Goal: Information Seeking & Learning: Learn about a topic

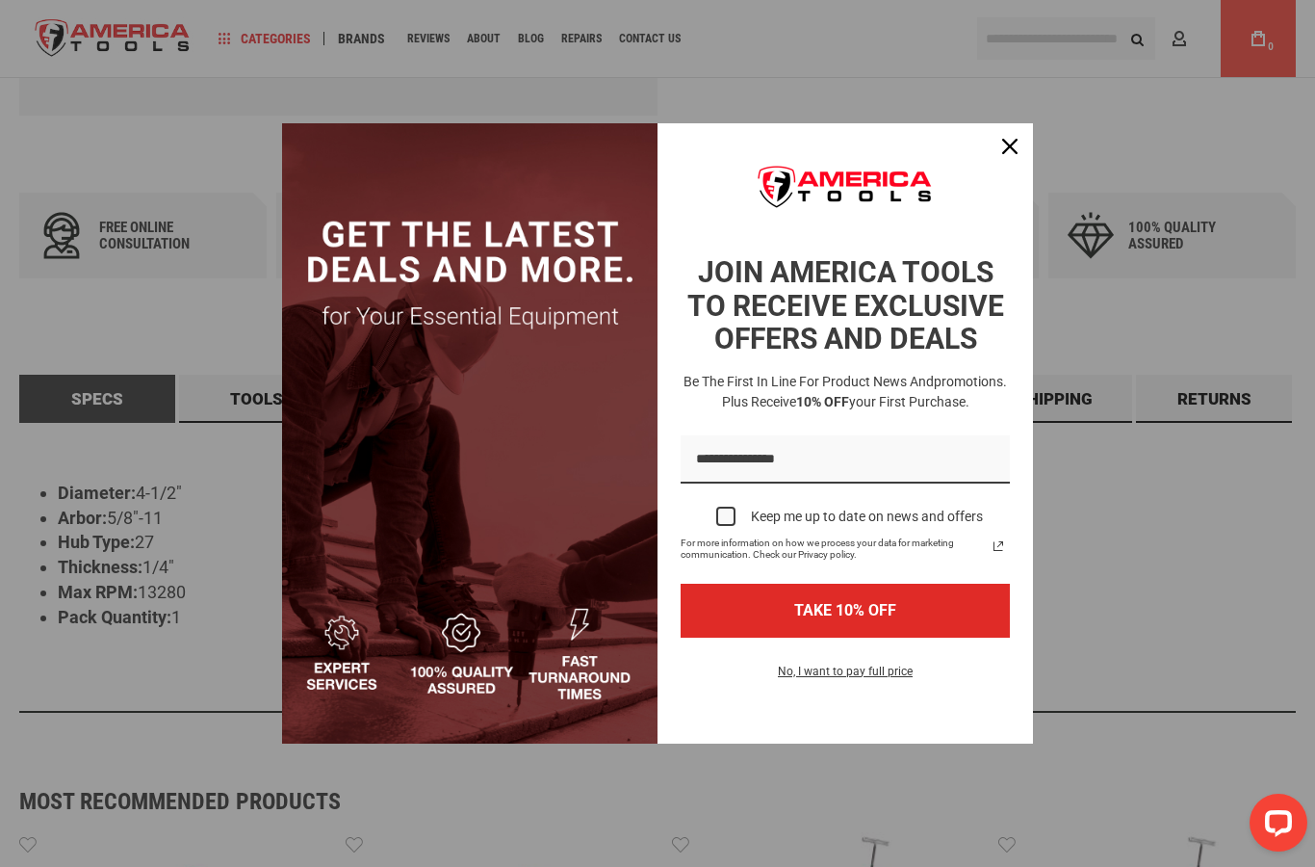
scroll to position [704, 0]
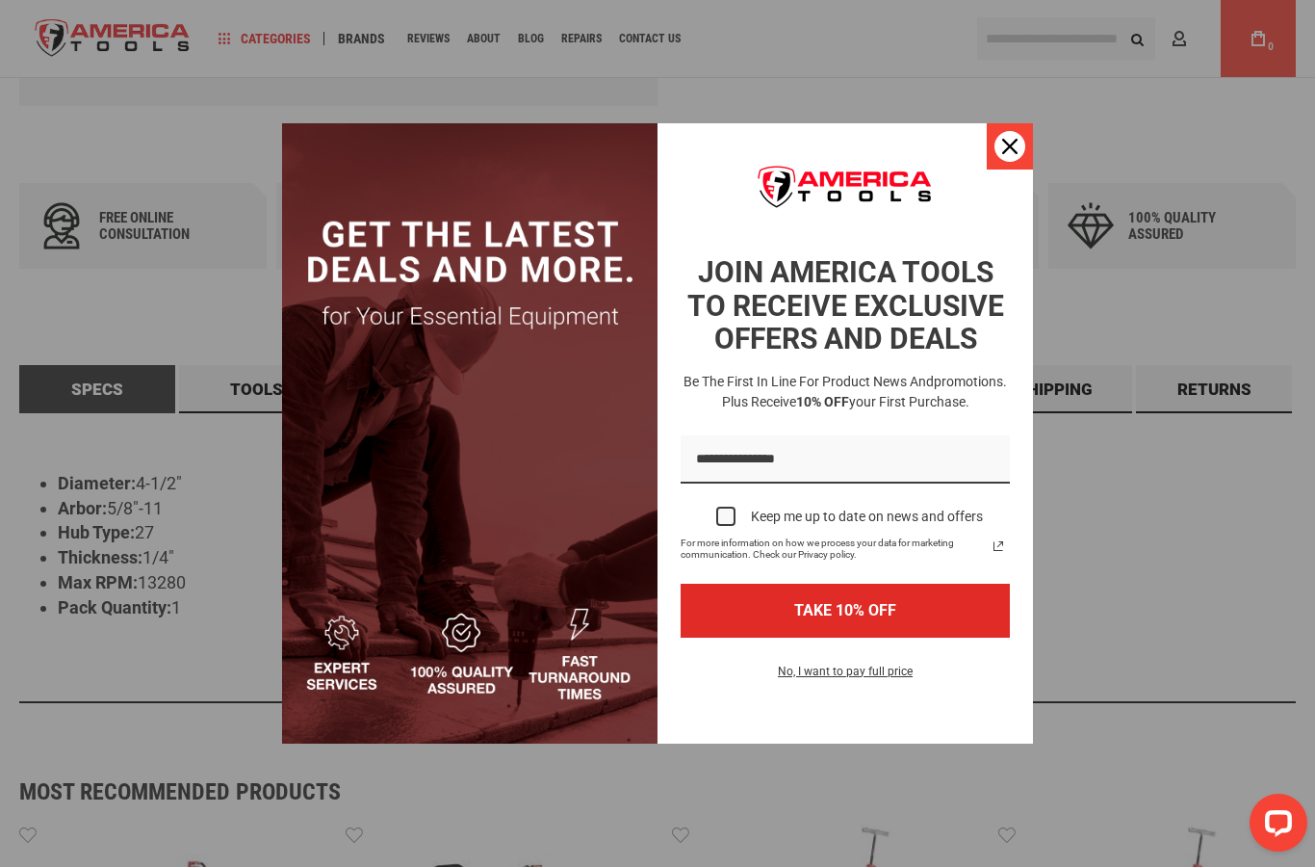
click at [1002, 150] on icon "close icon" at bounding box center [1009, 146] width 15 height 15
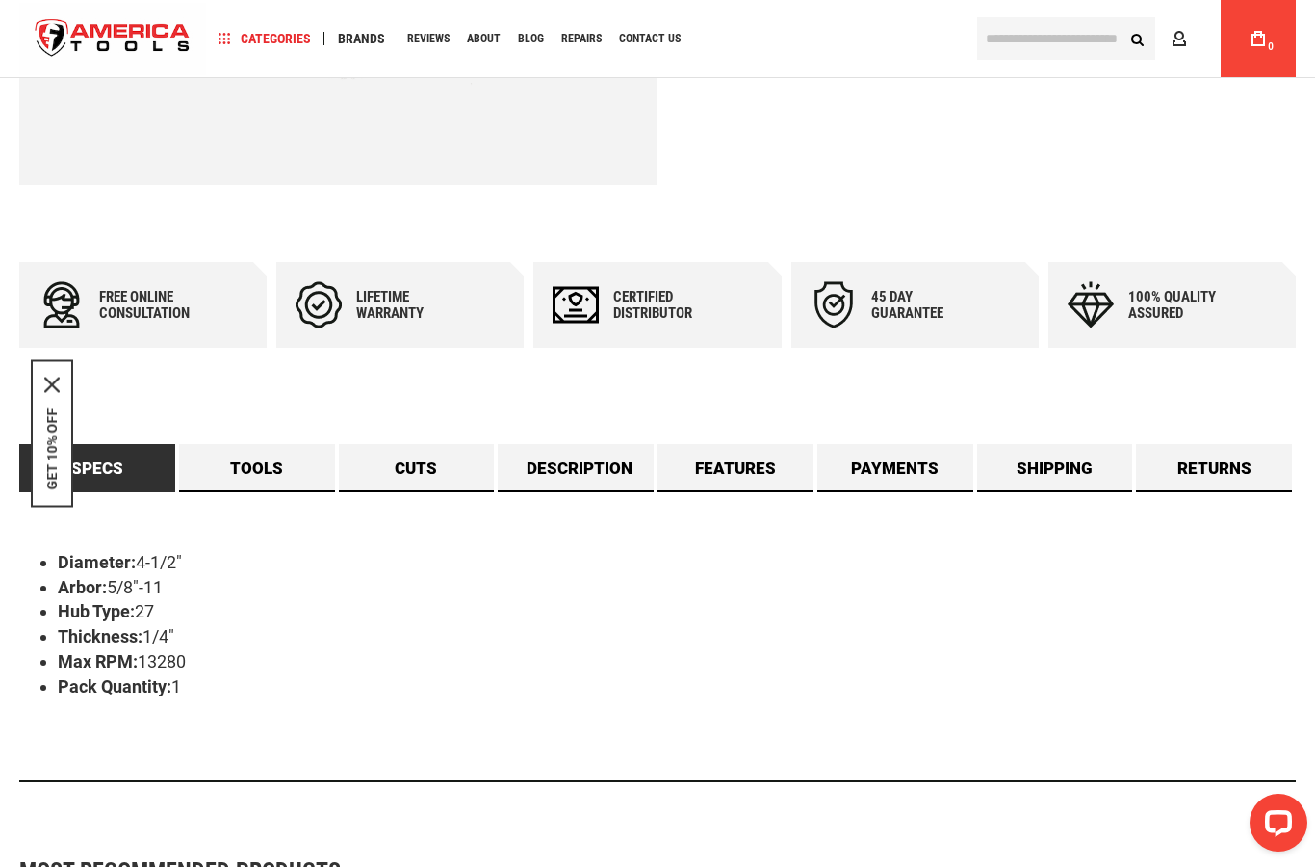
scroll to position [616, 0]
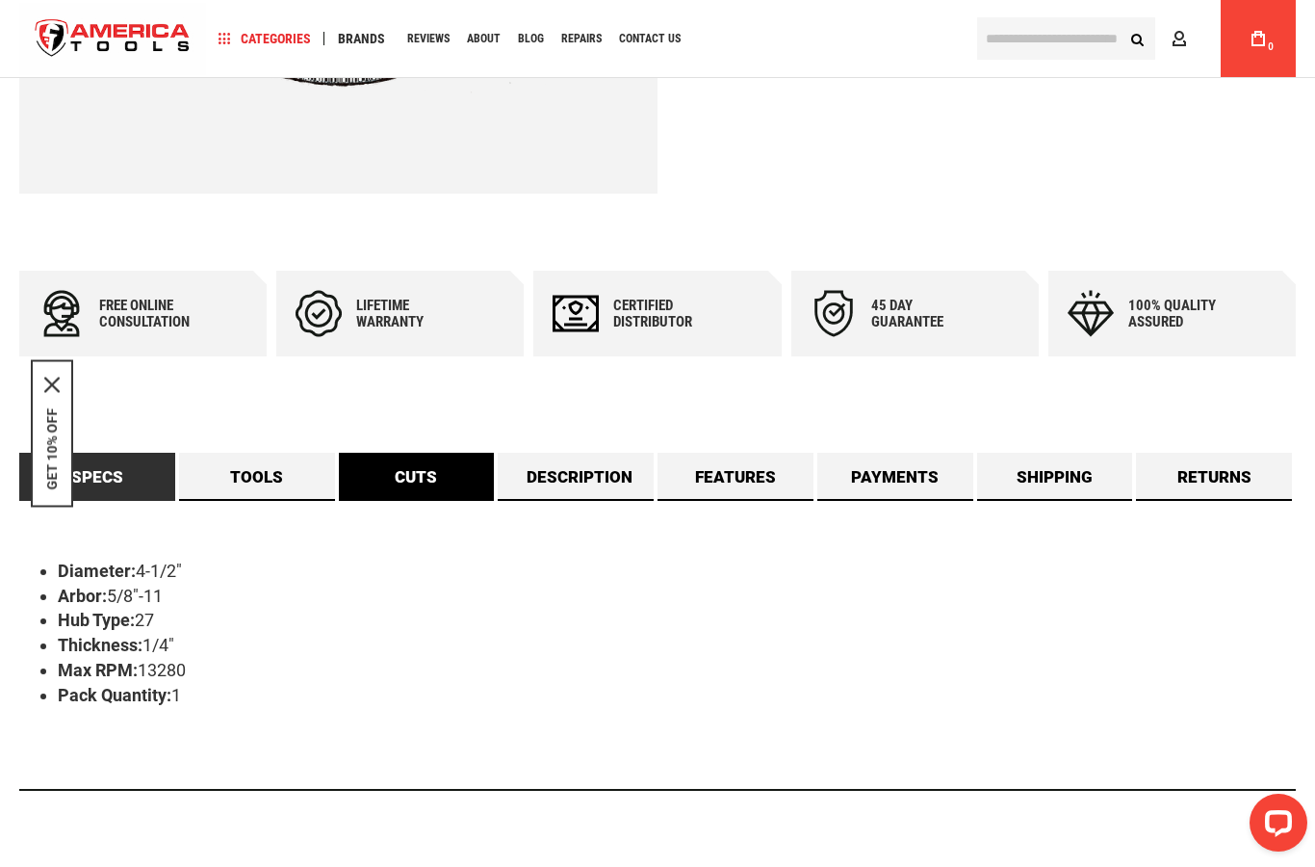
click at [417, 480] on link "Cuts" at bounding box center [417, 477] width 156 height 48
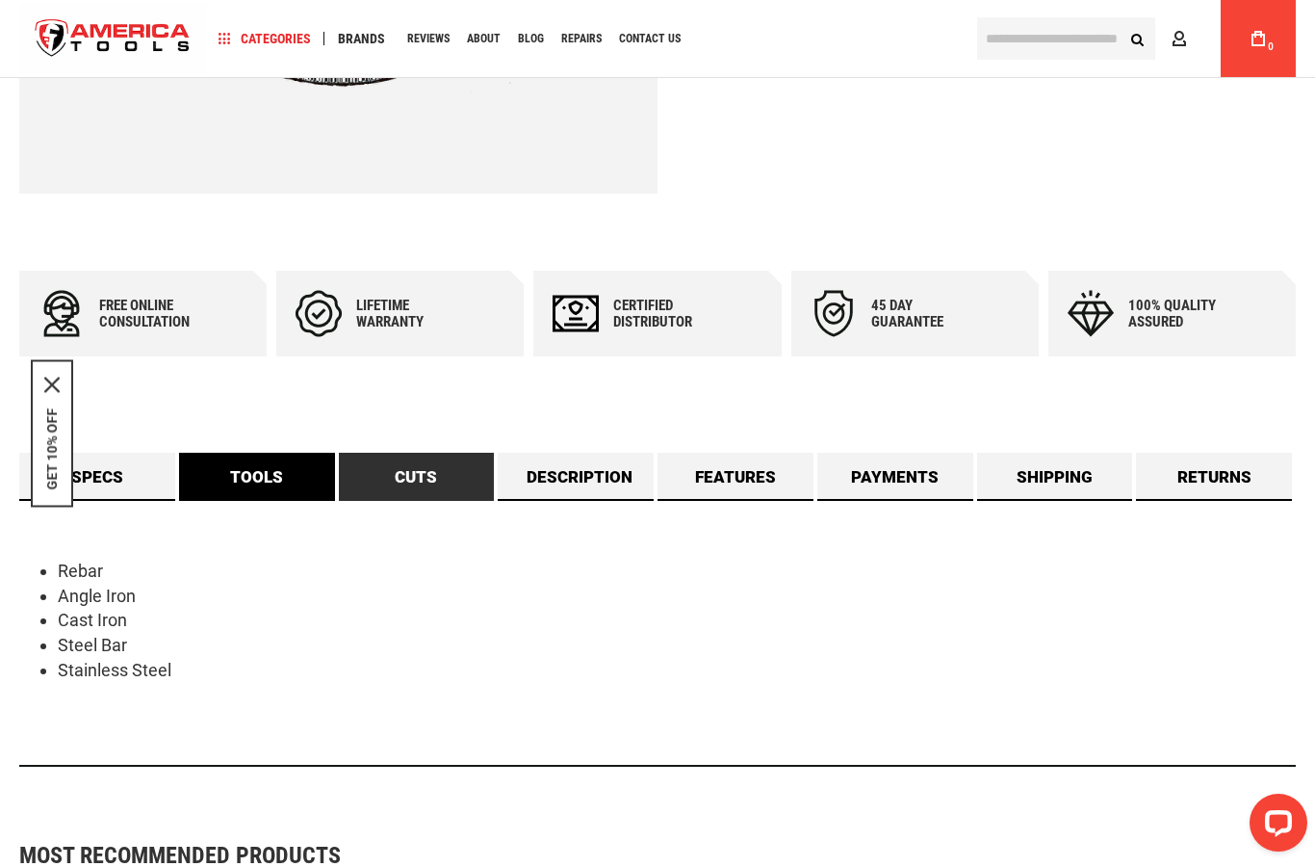
click at [247, 472] on link "Tools" at bounding box center [257, 477] width 156 height 48
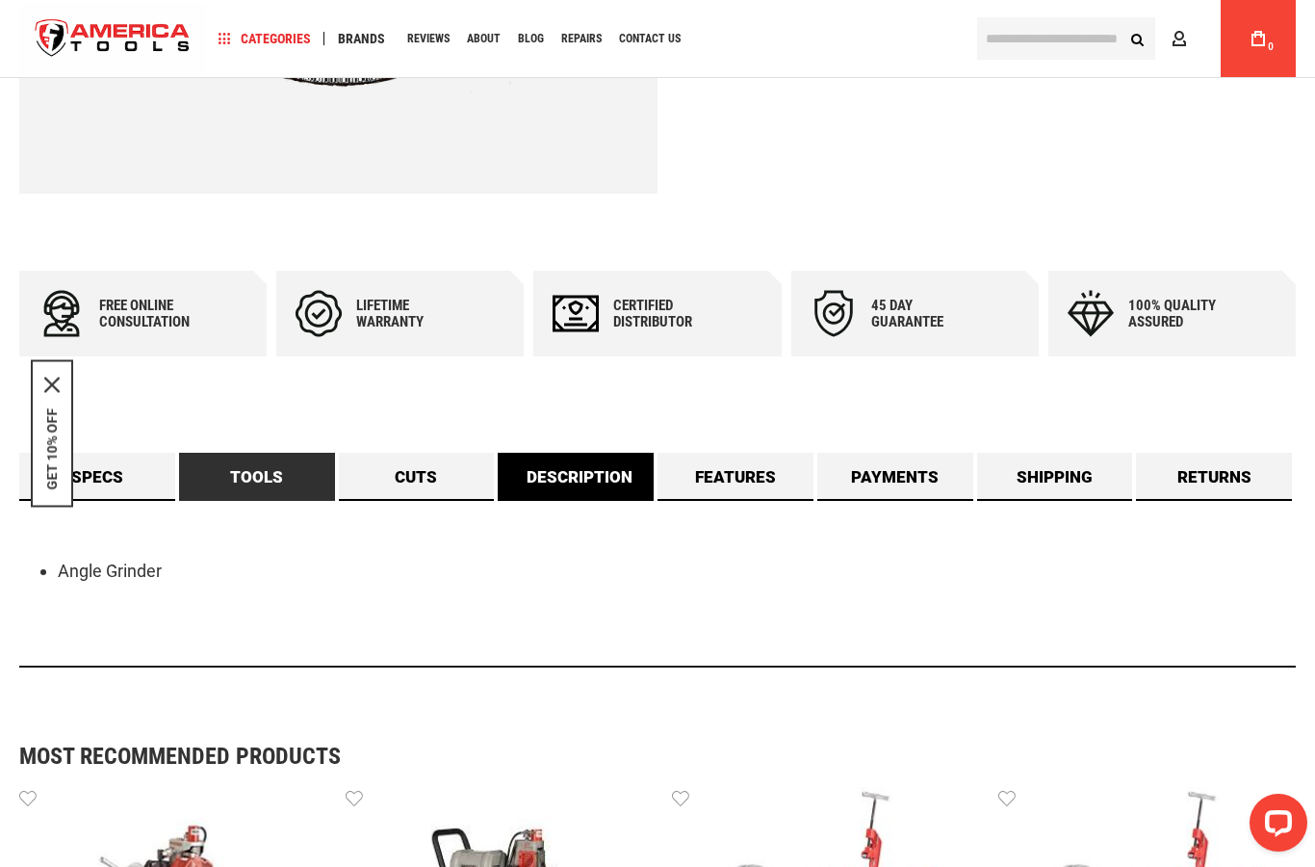
click at [583, 487] on link "Description" at bounding box center [576, 477] width 156 height 48
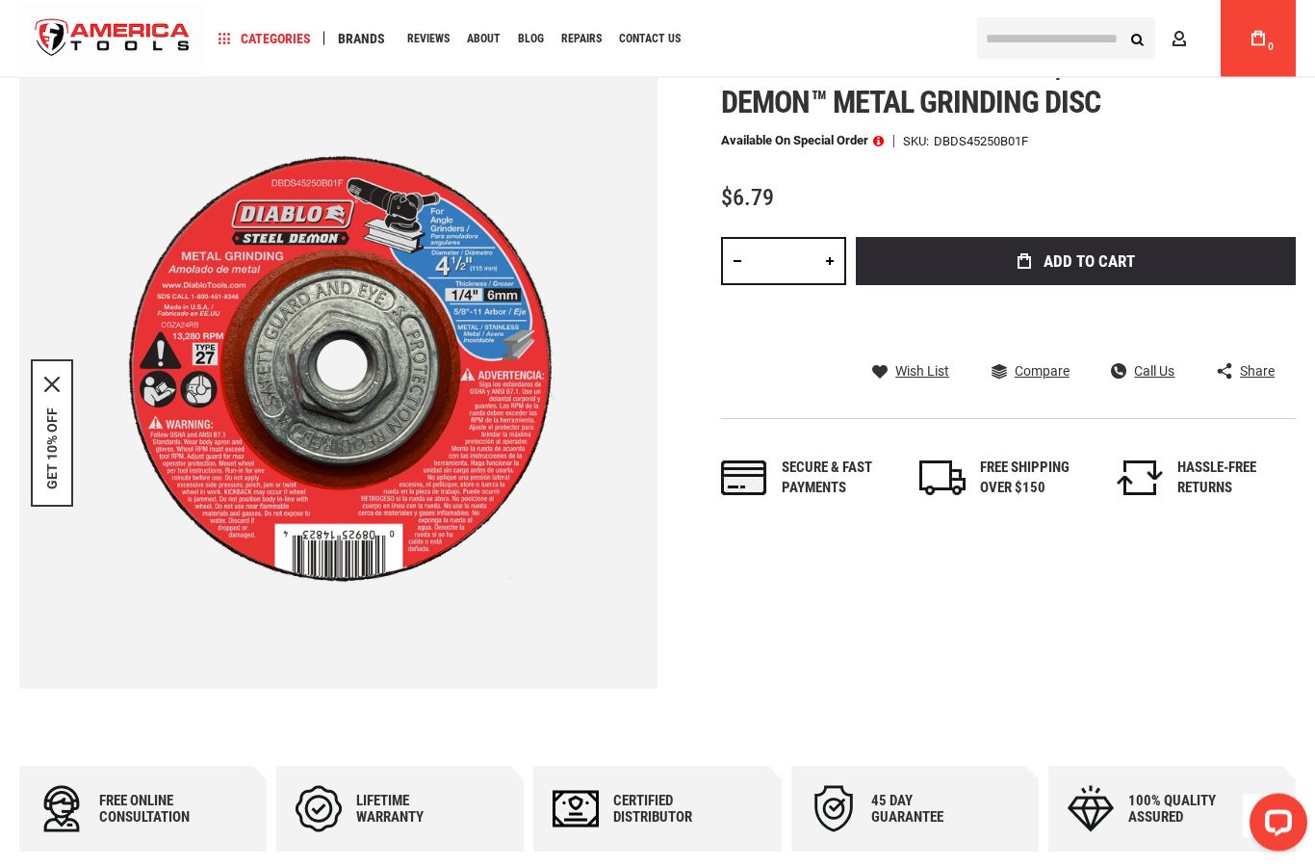
scroll to position [0, 0]
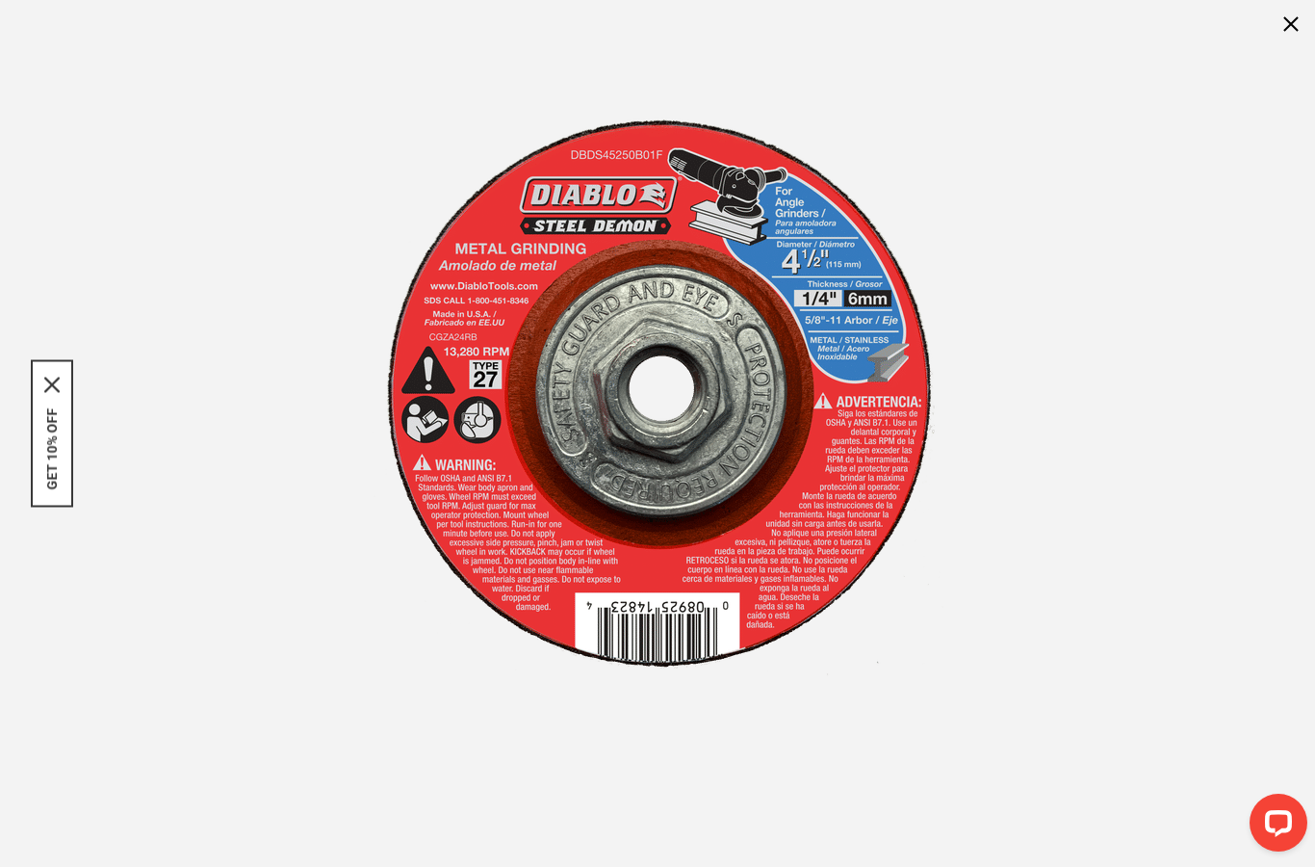
click at [466, 220] on img at bounding box center [658, 395] width 578 height 578
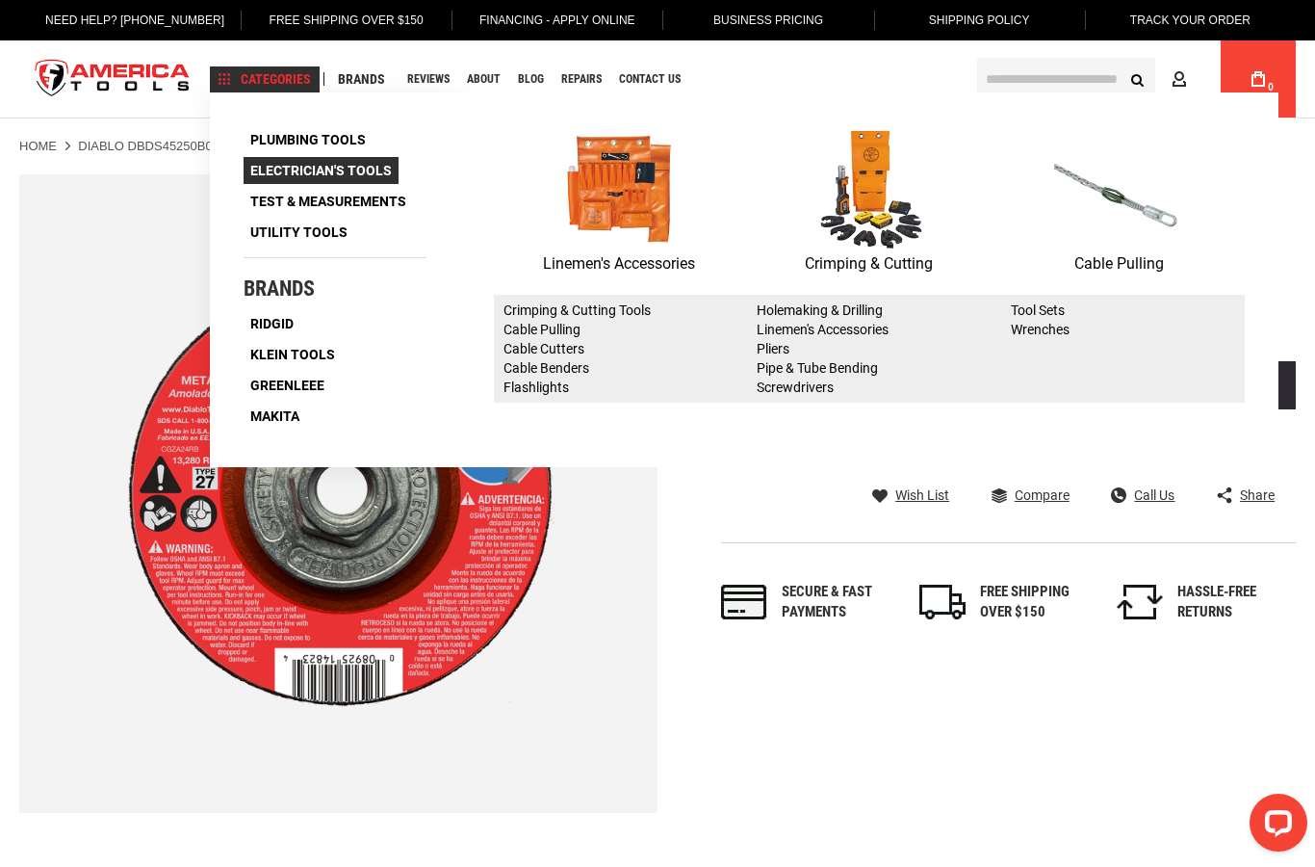
click at [373, 172] on span "Electrician's Tools" at bounding box center [321, 170] width 142 height 13
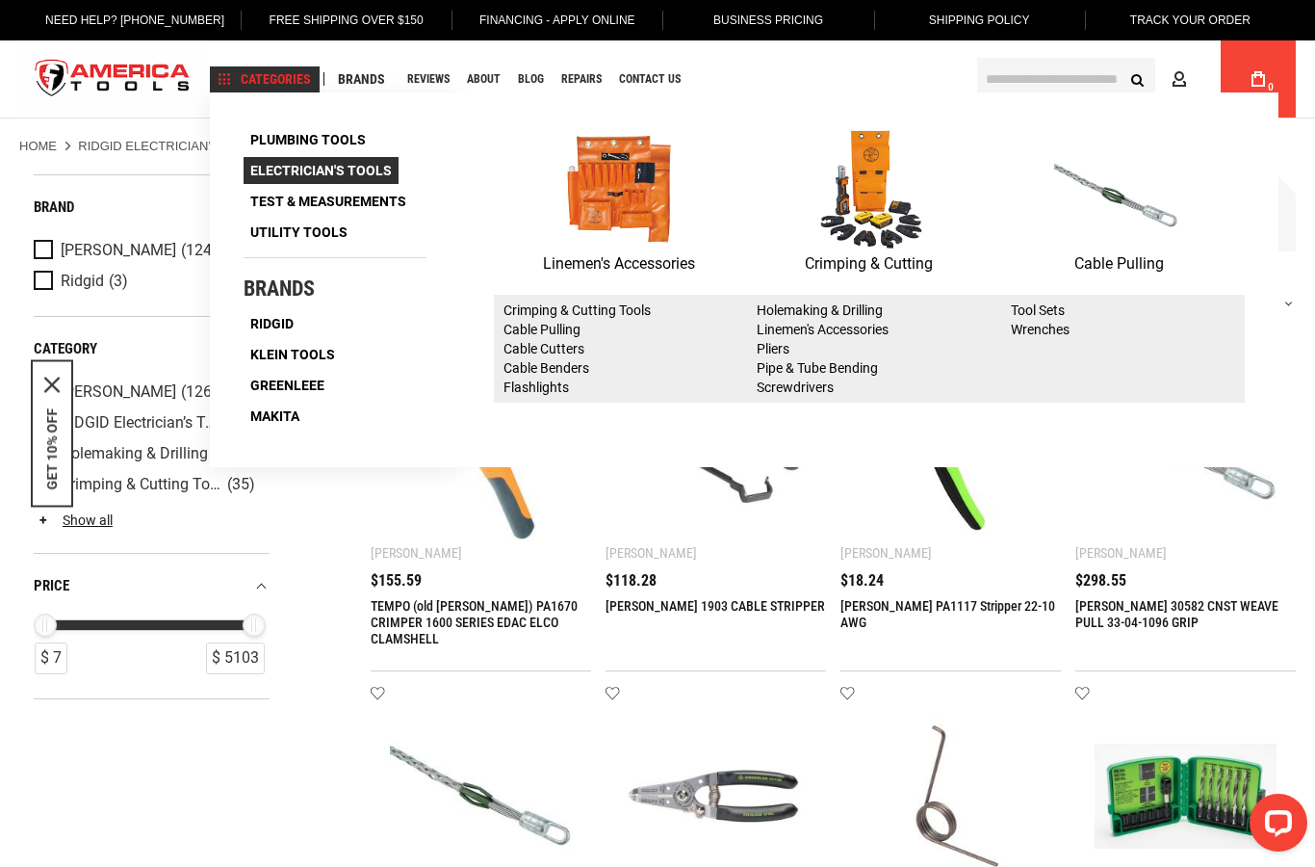
click at [350, 167] on span "Electrician's Tools" at bounding box center [321, 170] width 142 height 13
click at [551, 387] on div "Bending & Forming Drain Cleaning Diagnostics Cutting & Drilling" at bounding box center [584, 348] width 191 height 96
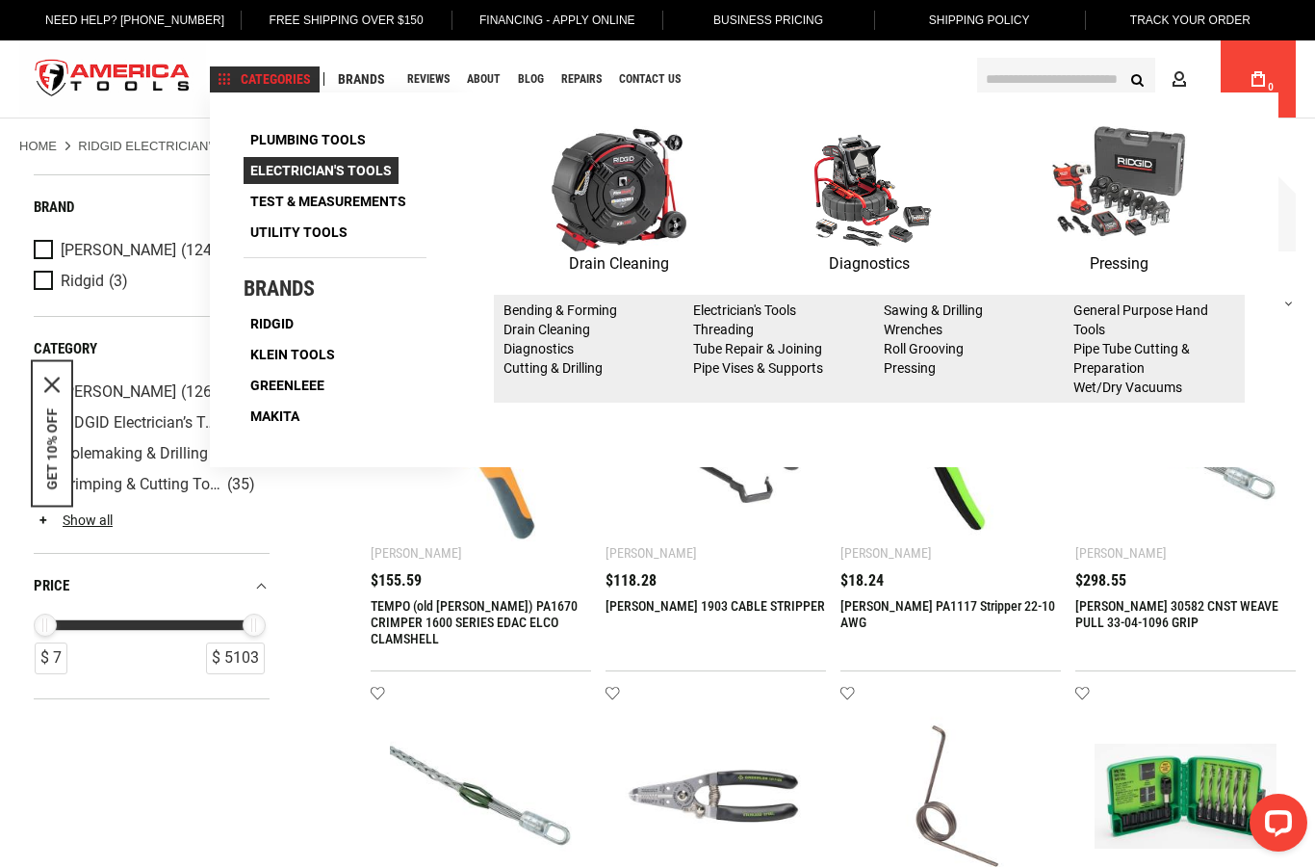
click at [296, 168] on span "Electrician's Tools" at bounding box center [321, 170] width 142 height 13
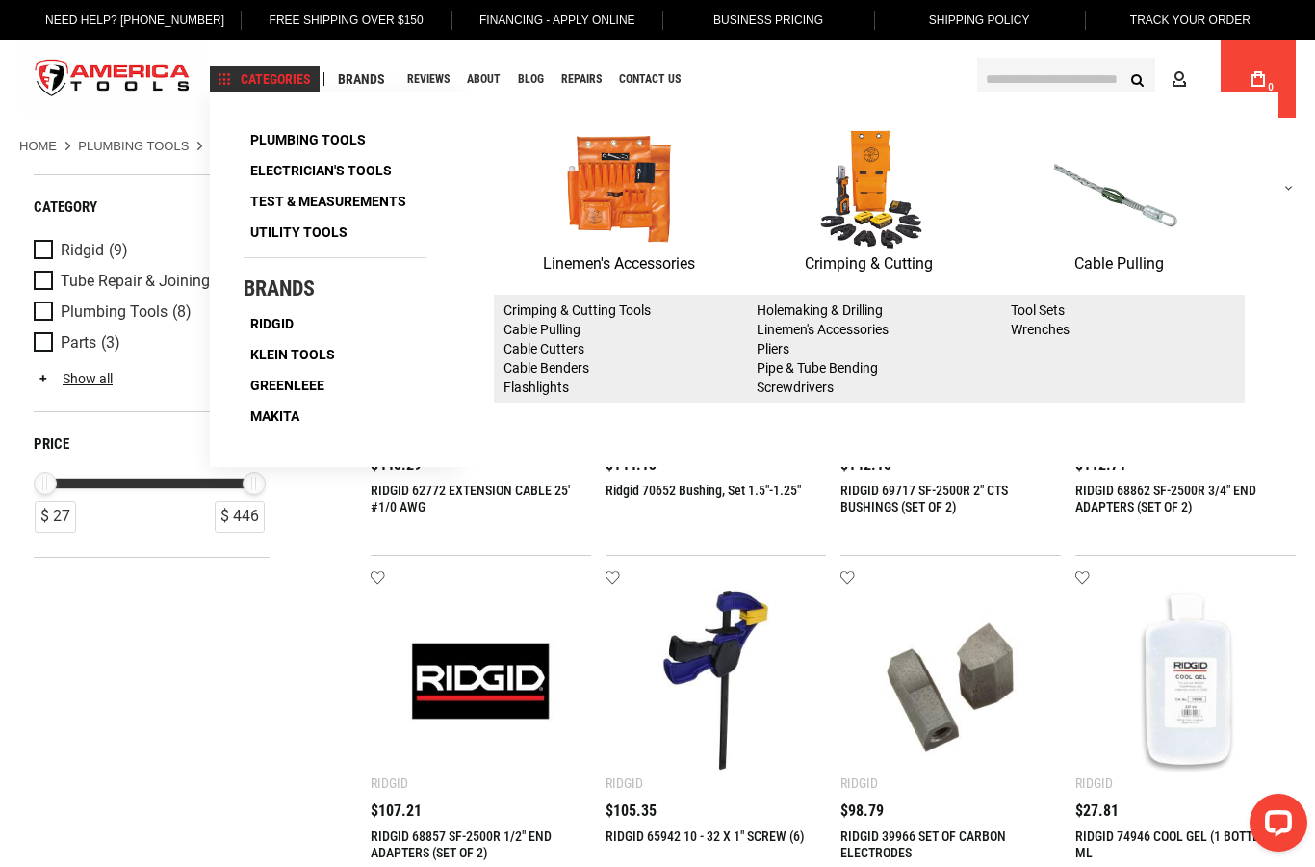
click at [651, 202] on img at bounding box center [619, 188] width 135 height 125
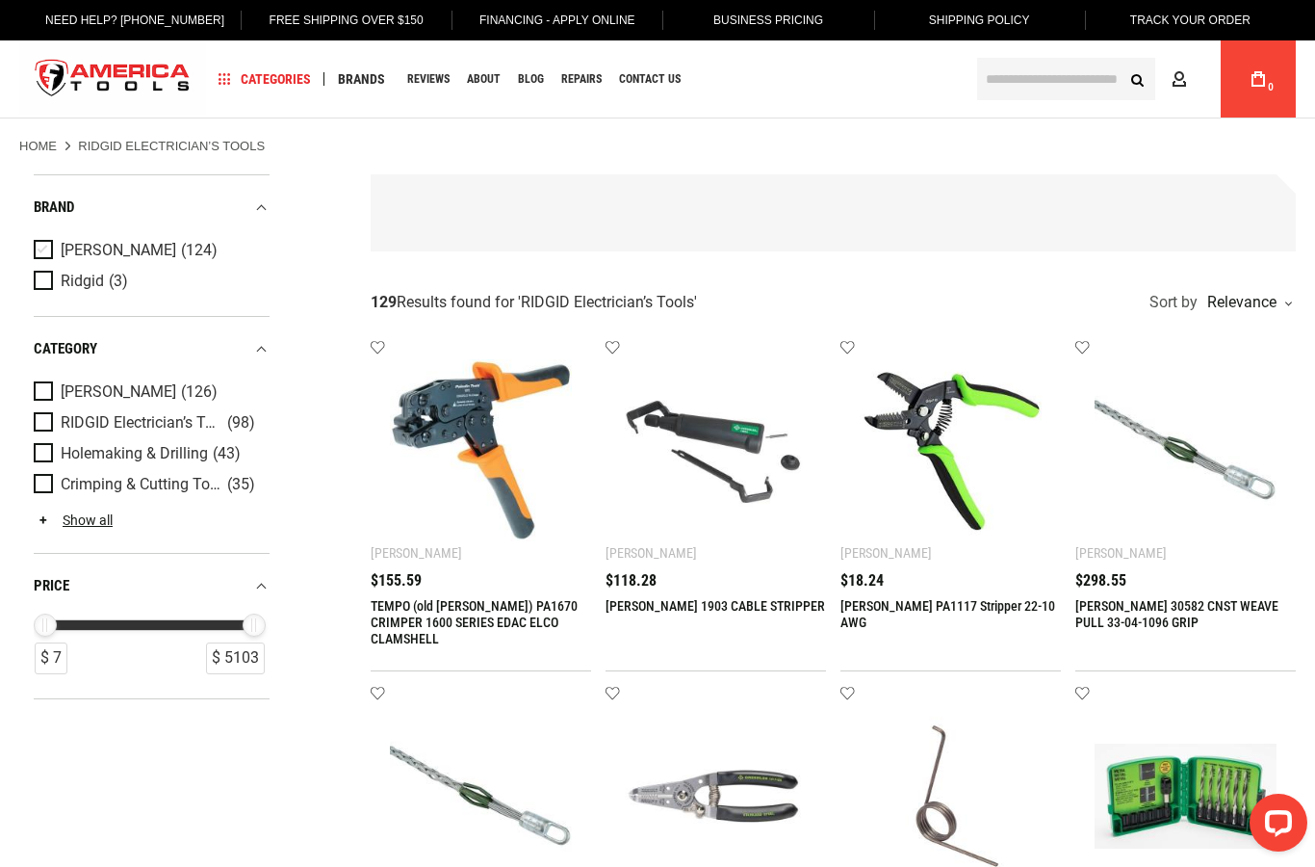
click at [95, 253] on span "[PERSON_NAME]" at bounding box center [119, 250] width 116 height 17
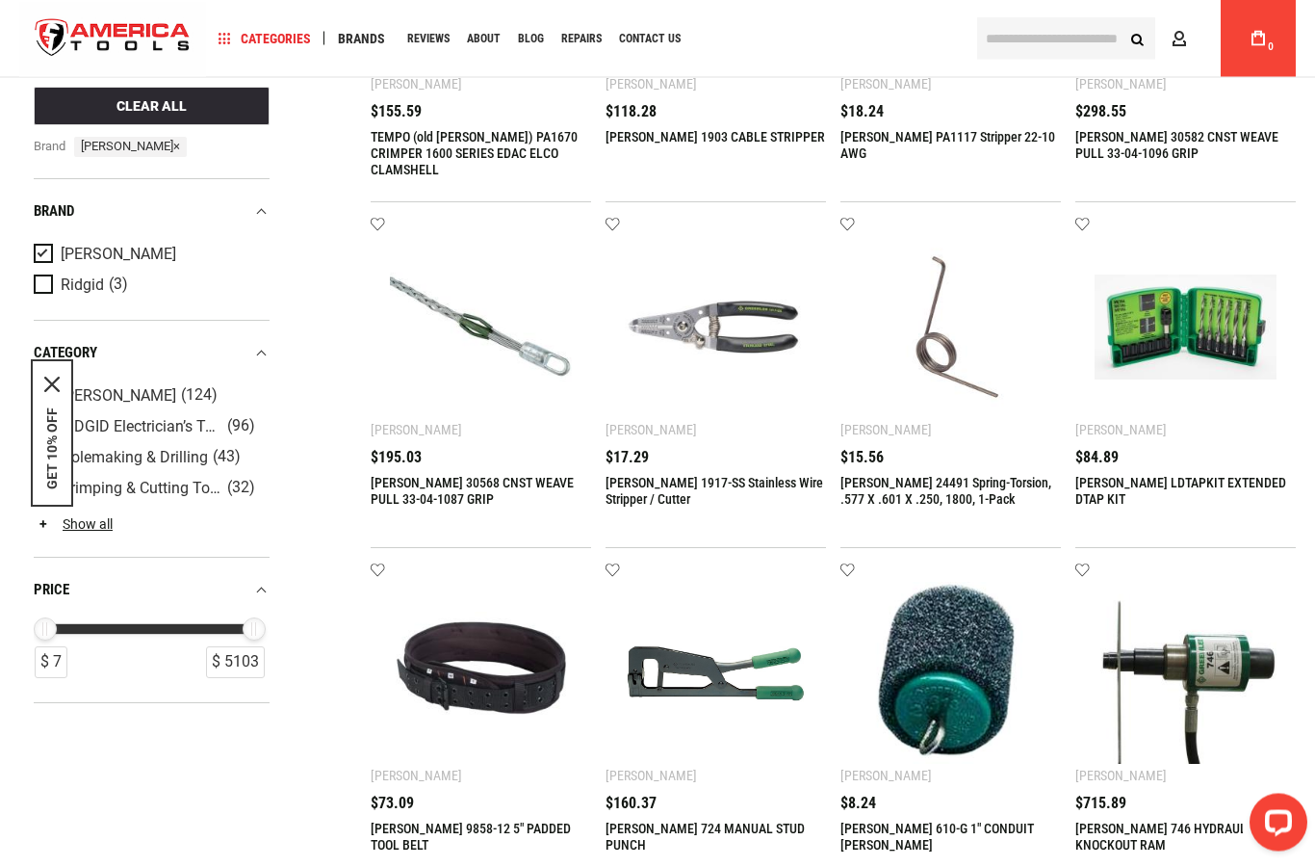
scroll to position [466, 0]
